Goal: Task Accomplishment & Management: Use online tool/utility

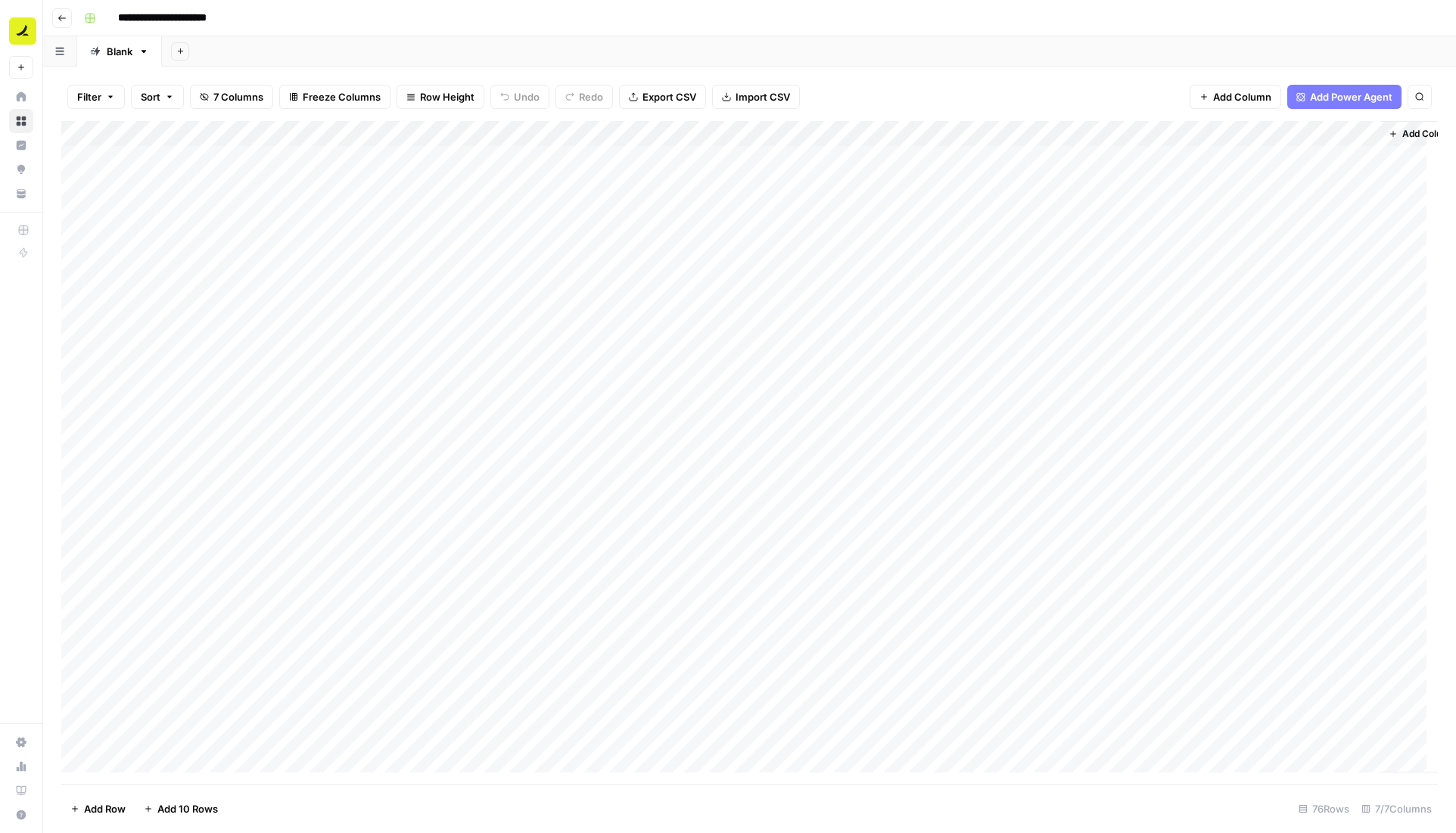
click at [56, 15] on button "Go back" at bounding box center [62, 18] width 20 height 19
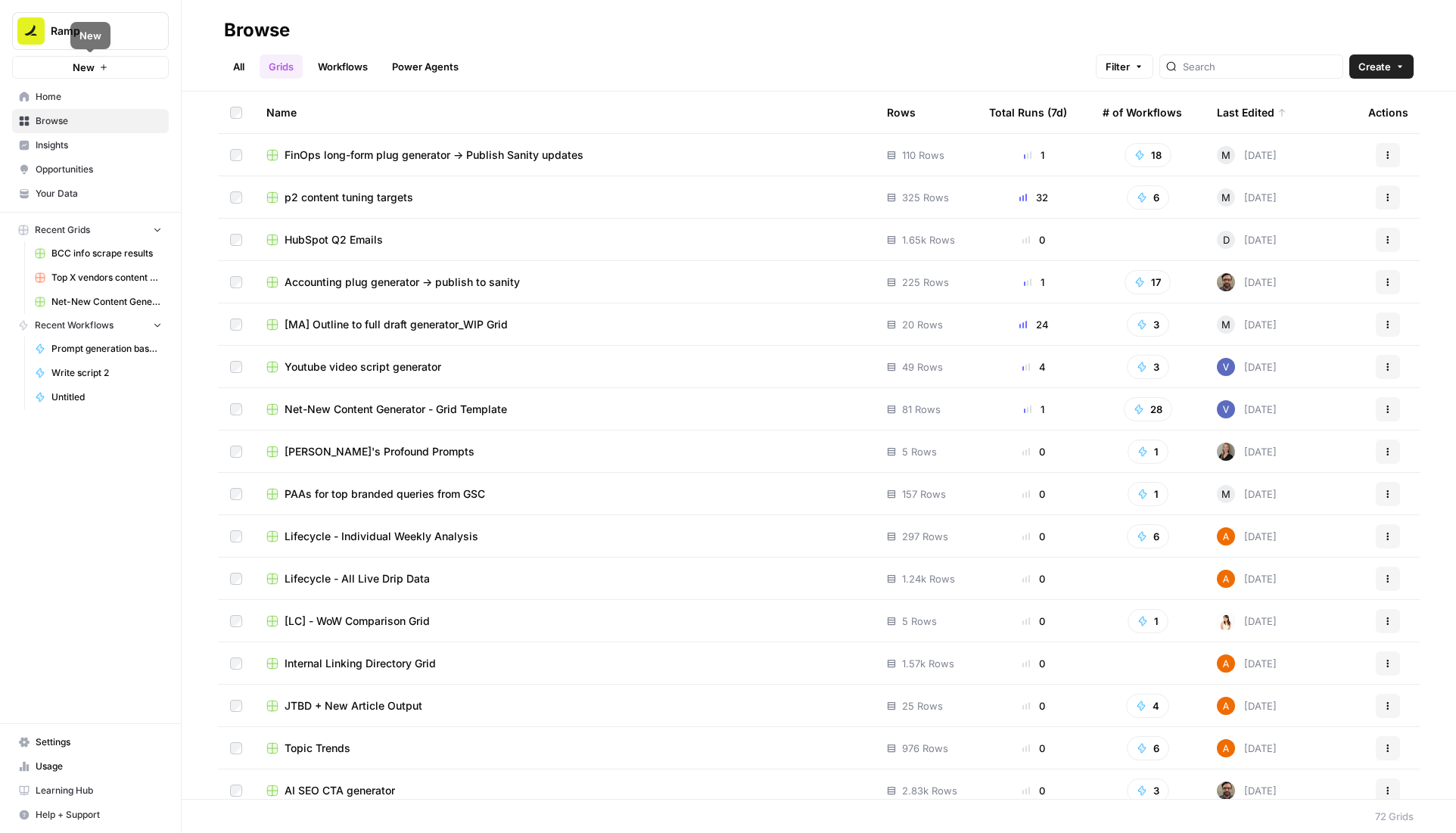
click at [339, 73] on link "Workflows" at bounding box center [343, 66] width 68 height 24
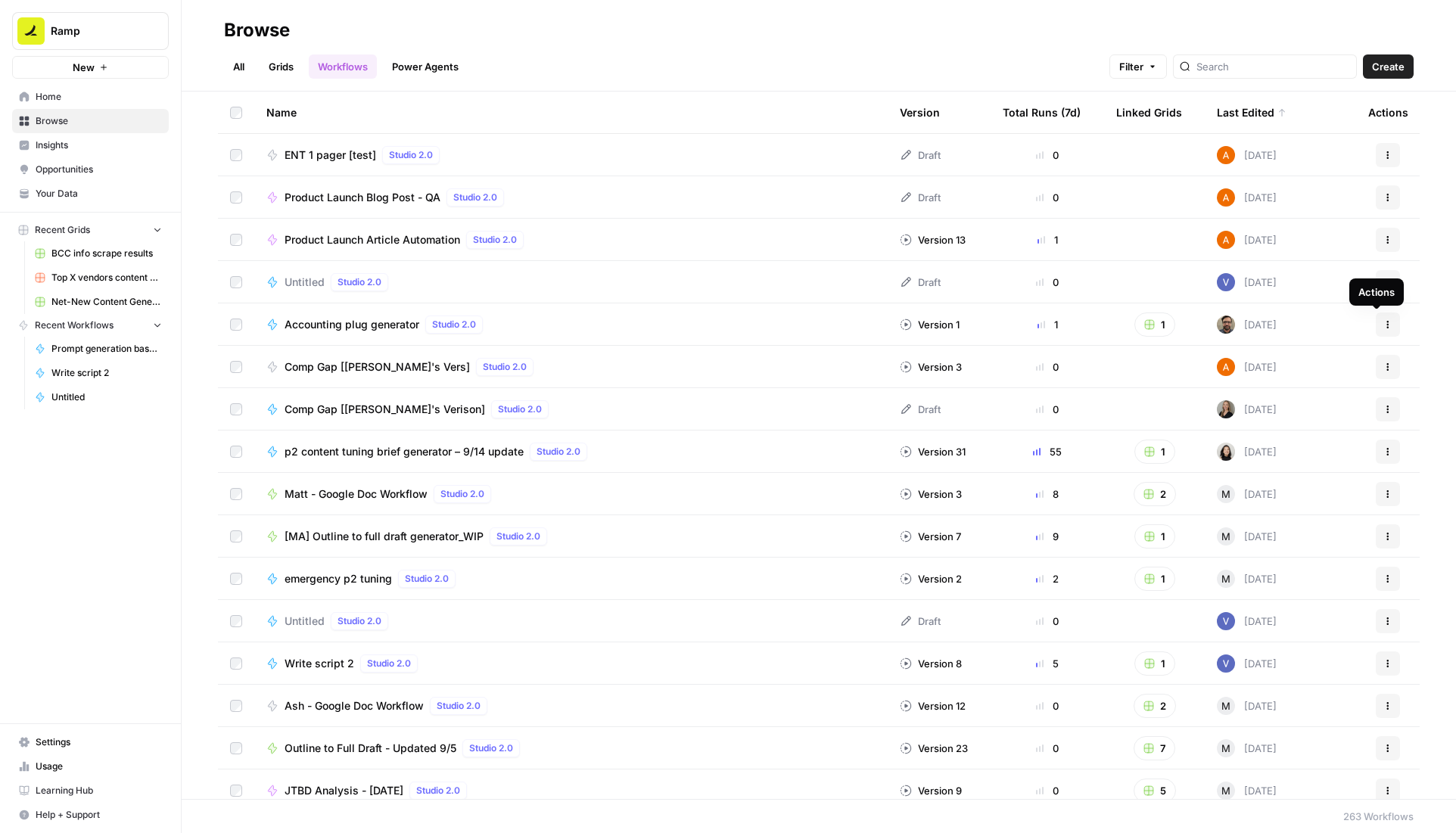
click at [1380, 281] on div "Actions" at bounding box center [1377, 292] width 55 height 27
click at [1379, 276] on button "Actions" at bounding box center [1388, 282] width 24 height 24
click at [282, 271] on td "Untitled Studio 2.0" at bounding box center [571, 282] width 634 height 41
click at [297, 280] on span "Untitled" at bounding box center [304, 282] width 40 height 15
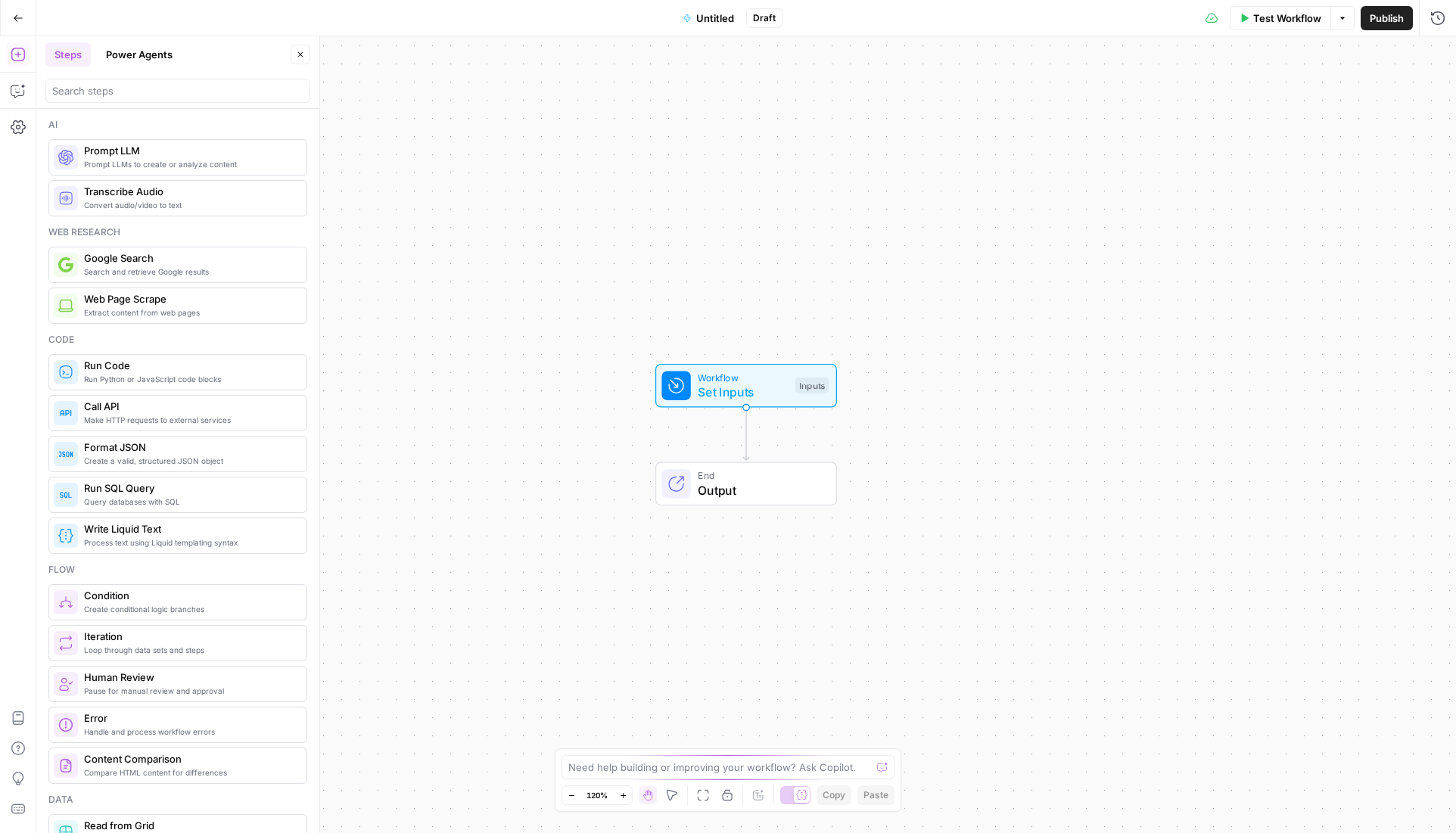
click at [20, 8] on button "Go Back" at bounding box center [18, 18] width 27 height 27
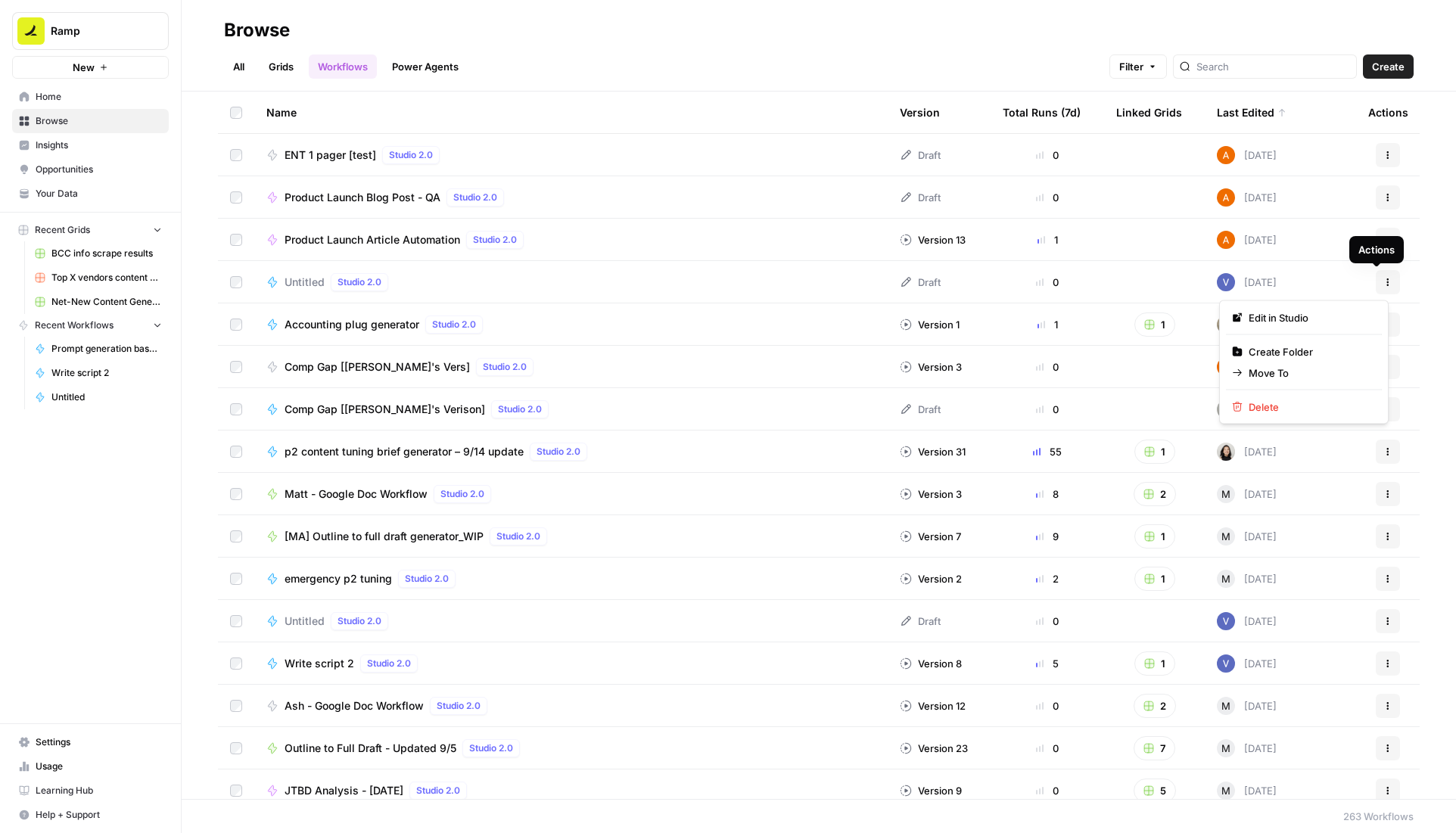
click at [1383, 280] on icon "button" at bounding box center [1388, 282] width 9 height 9
click at [1305, 412] on span "Delete" at bounding box center [1309, 406] width 121 height 15
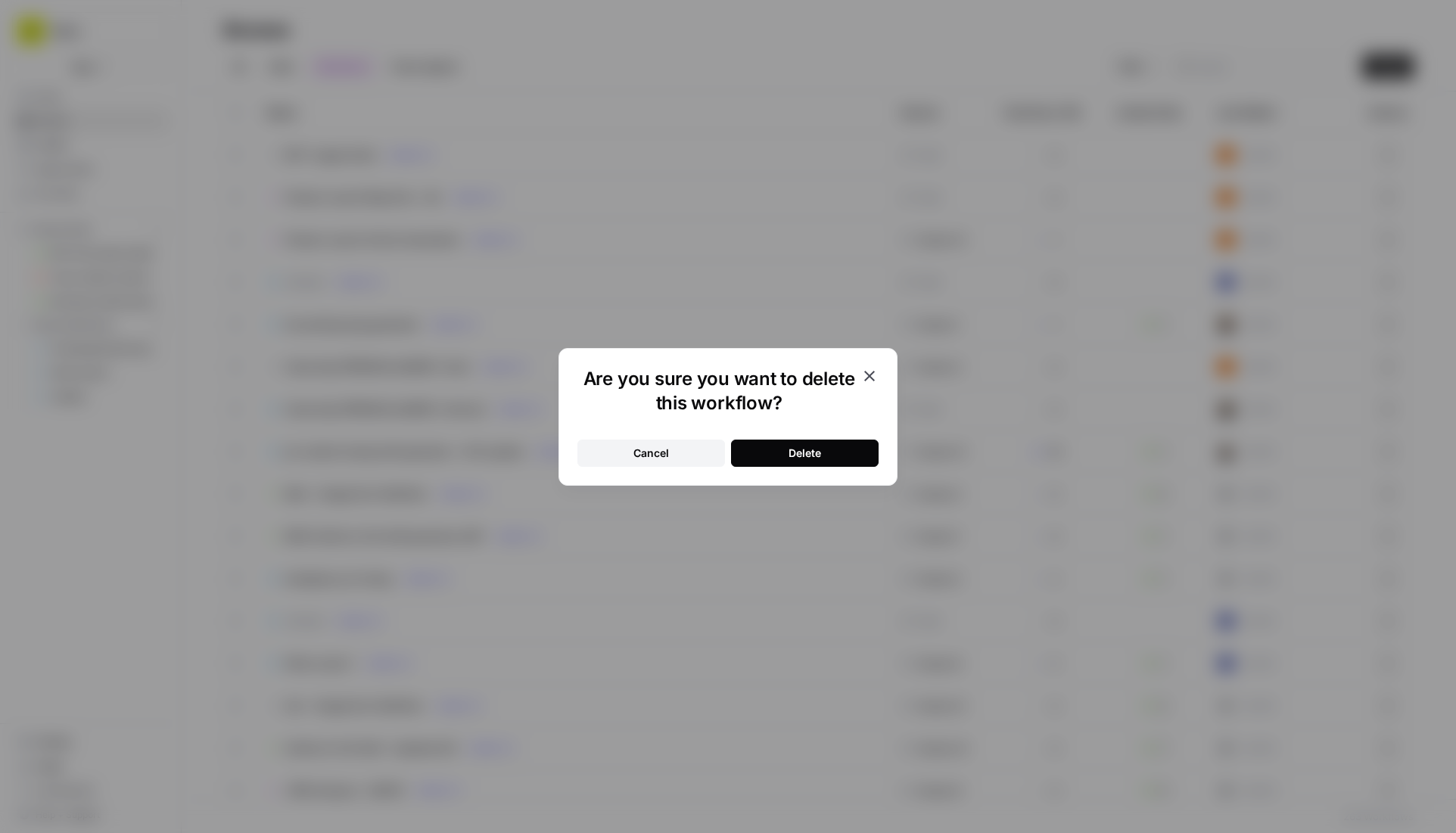
click at [859, 451] on button "Delete" at bounding box center [804, 453] width 147 height 27
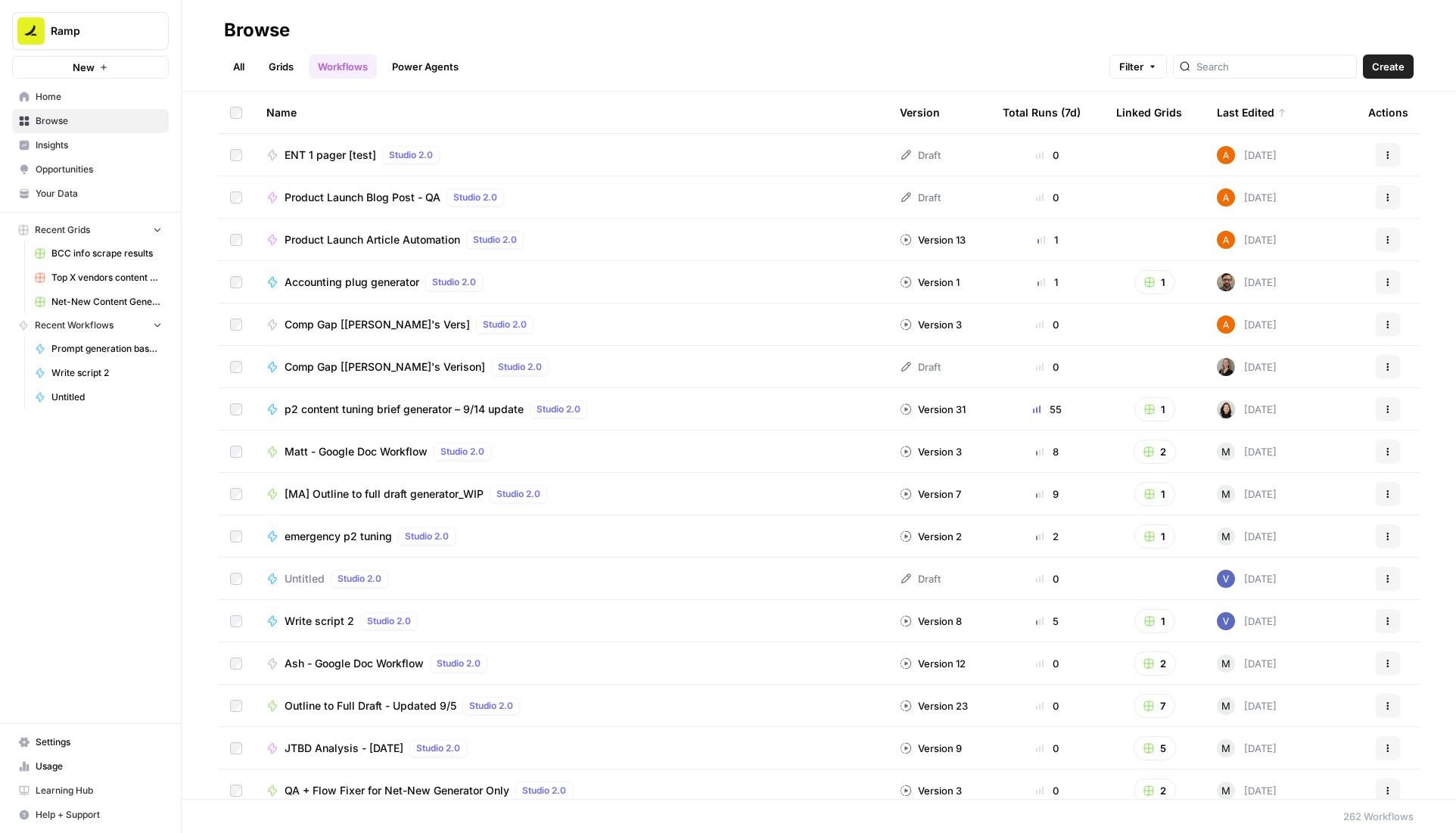
click at [534, 579] on div "Untitled Studio 2.0" at bounding box center [570, 578] width 609 height 18
click at [1384, 581] on button "Actions" at bounding box center [1388, 579] width 24 height 24
click at [1303, 703] on span "Delete" at bounding box center [1309, 704] width 121 height 15
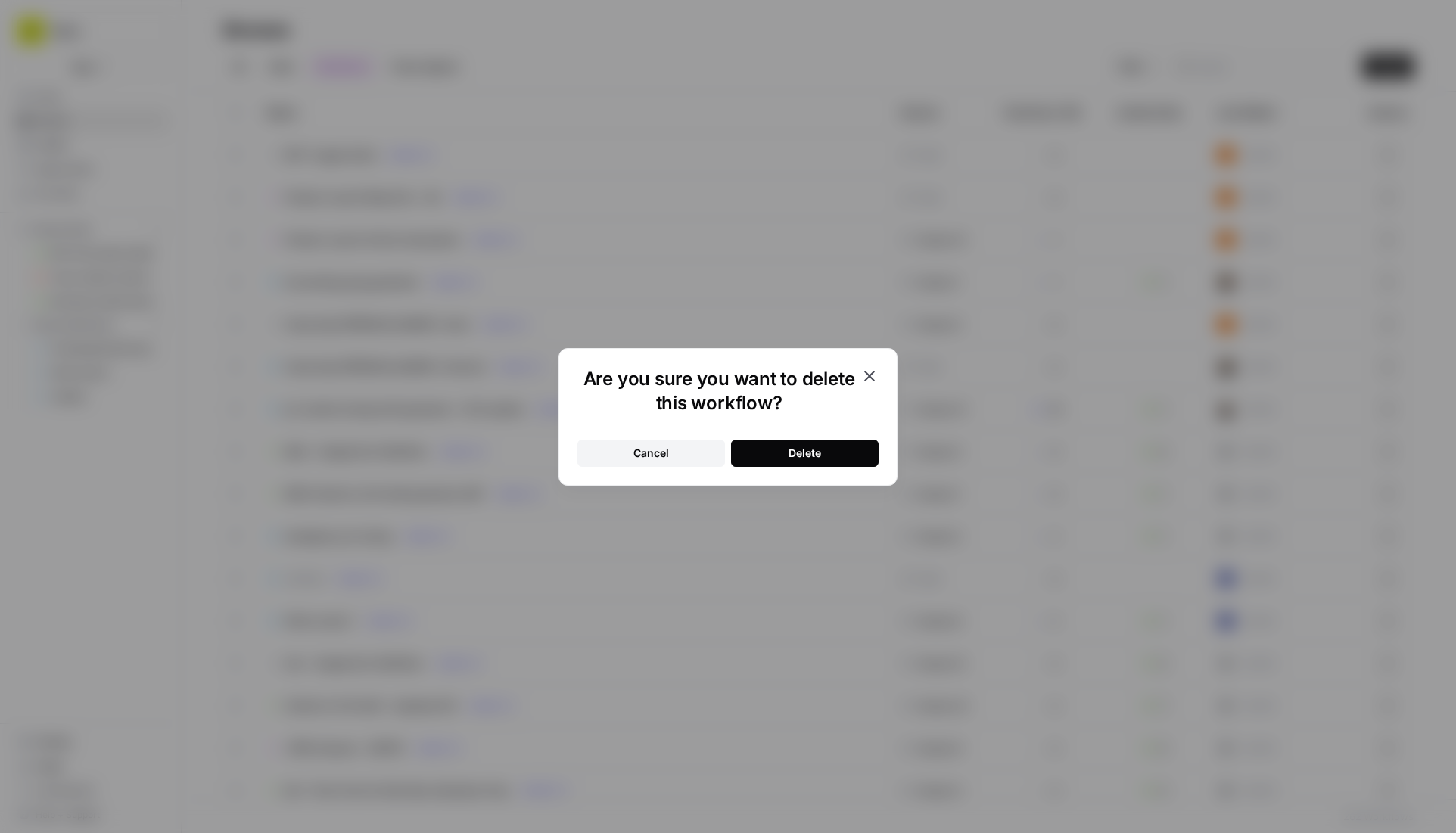
click at [822, 441] on button "Delete" at bounding box center [804, 453] width 147 height 27
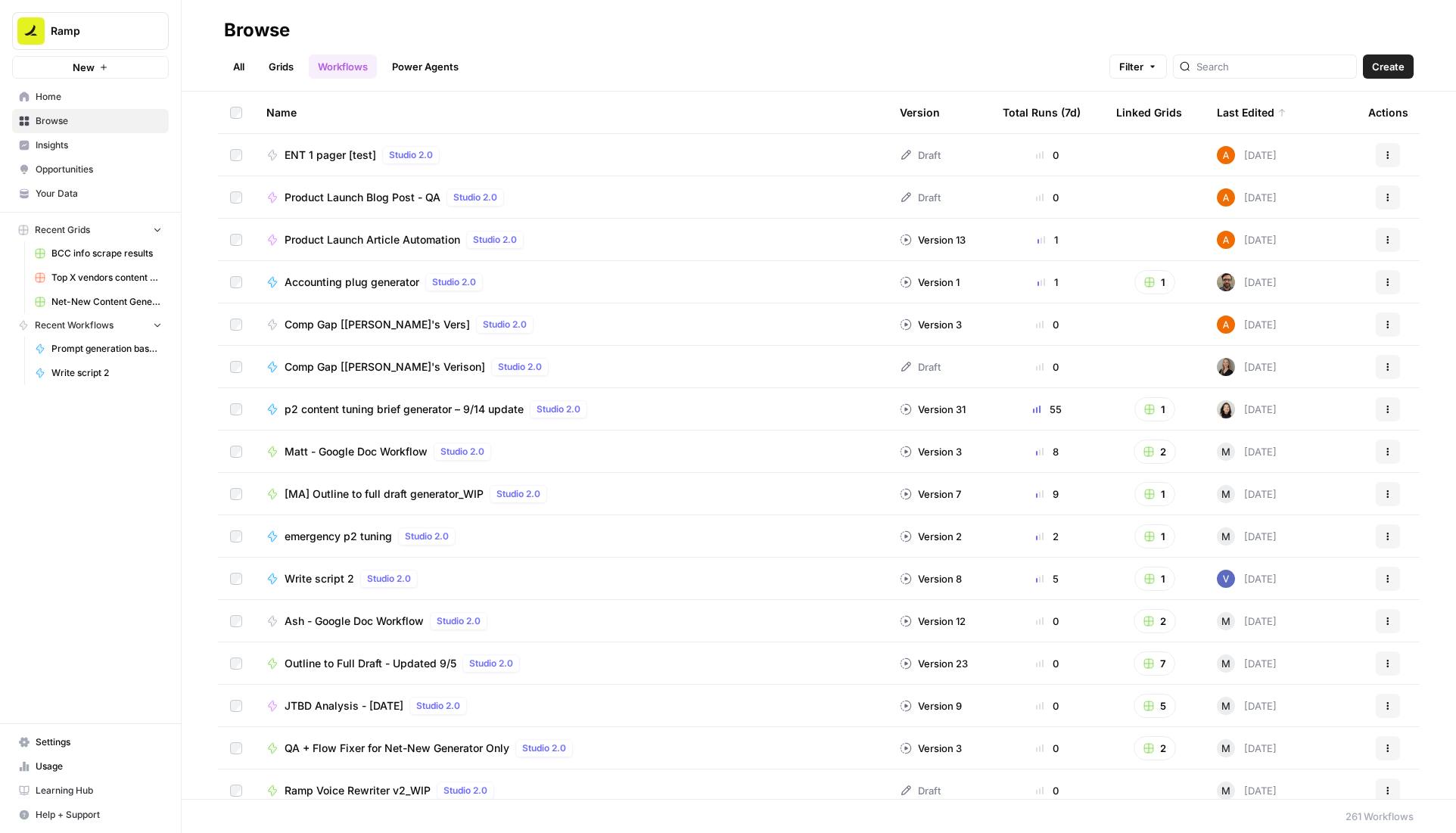
click at [1383, 63] on span "Create" at bounding box center [1389, 66] width 33 height 15
